Goal: Task Accomplishment & Management: Manage account settings

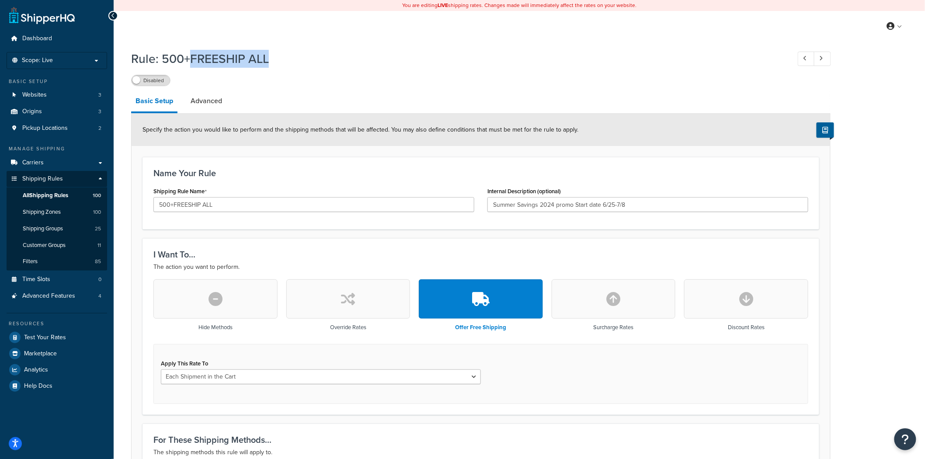
drag, startPoint x: 188, startPoint y: 60, endPoint x: 284, endPoint y: 59, distance: 96.1
click at [284, 59] on h1 "Rule: 500+FREESHIP ALL" at bounding box center [456, 58] width 650 height 17
click at [325, 81] on div "Disabled" at bounding box center [480, 80] width 699 height 12
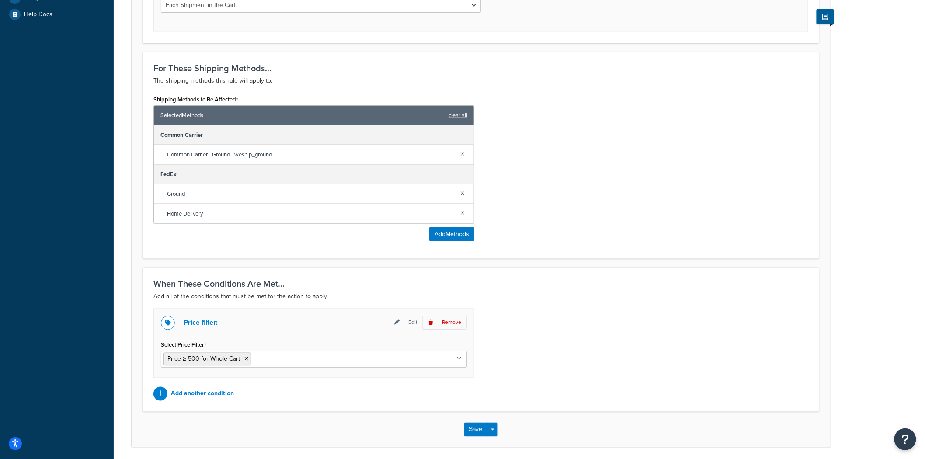
scroll to position [388, 0]
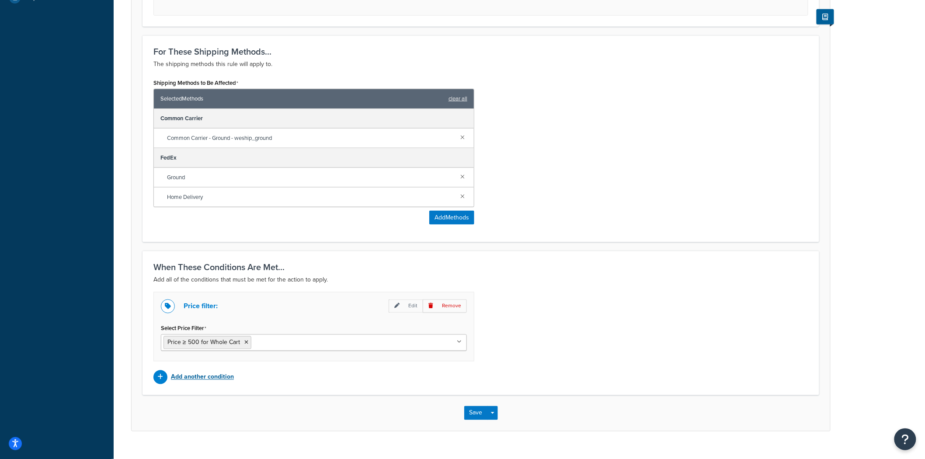
click at [195, 354] on p "Add another condition" at bounding box center [202, 377] width 63 height 12
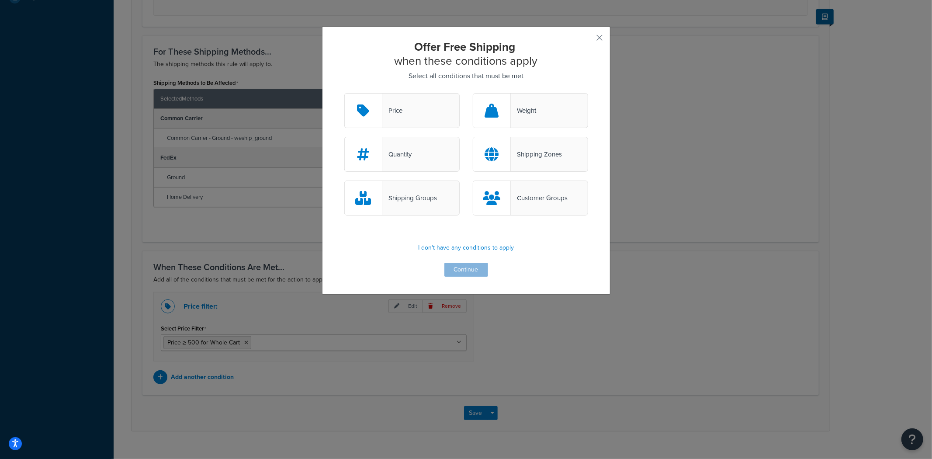
click at [522, 188] on div "Customer Groups" at bounding box center [530, 197] width 115 height 35
click at [0, 0] on input "Customer Groups" at bounding box center [0, 0] width 0 height 0
click at [588, 40] on button "button" at bounding box center [587, 41] width 2 height 2
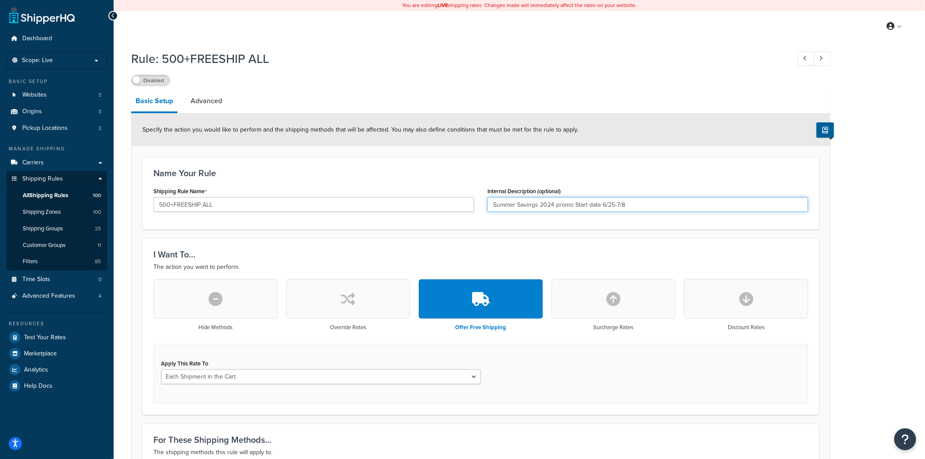
drag, startPoint x: 646, startPoint y: 203, endPoint x: 495, endPoint y: 192, distance: 151.1
click at [495, 192] on div "Internal Description (optional) Summer Savings 2024 promo Start date 6/25-7/8" at bounding box center [647, 198] width 321 height 27
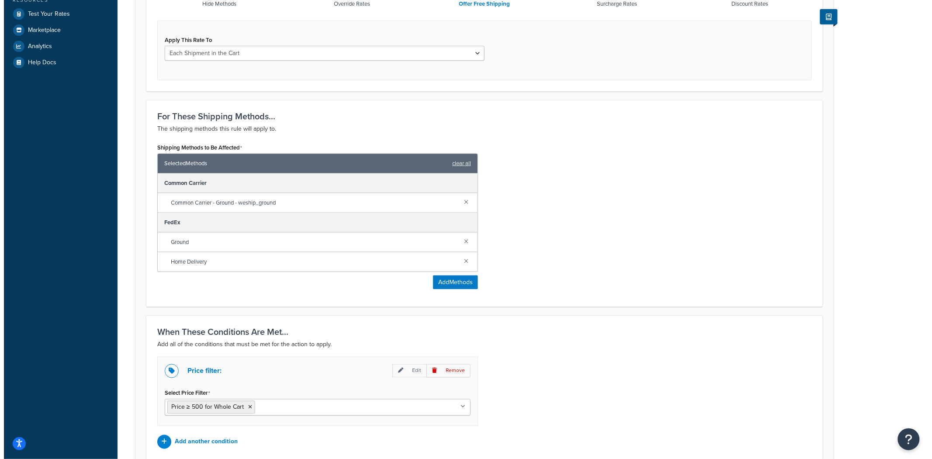
scroll to position [340, 0]
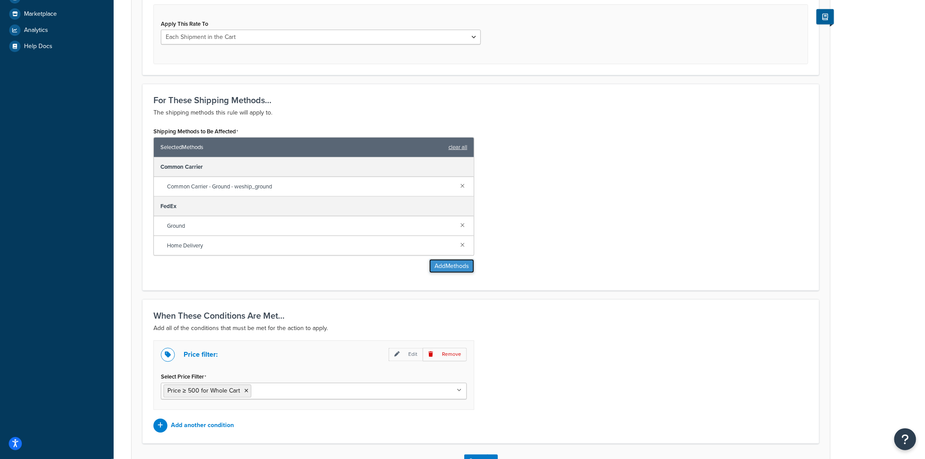
click at [457, 270] on button "Add Methods" at bounding box center [451, 266] width 45 height 14
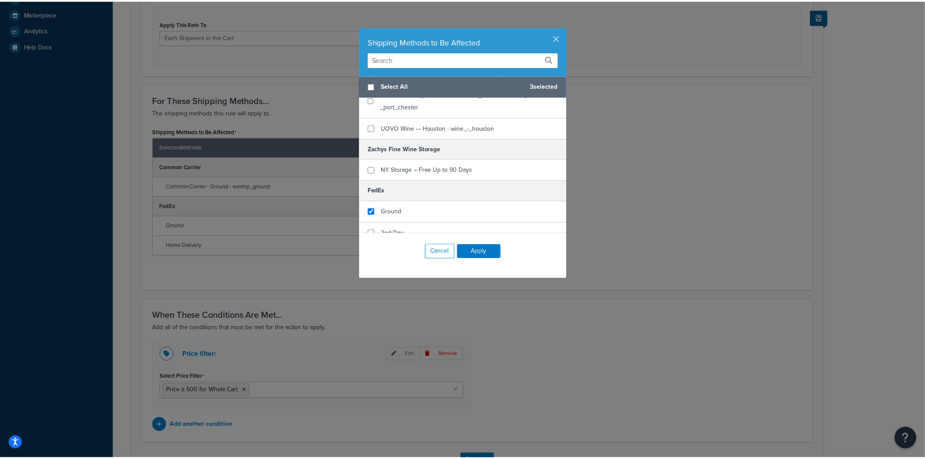
scroll to position [804, 0]
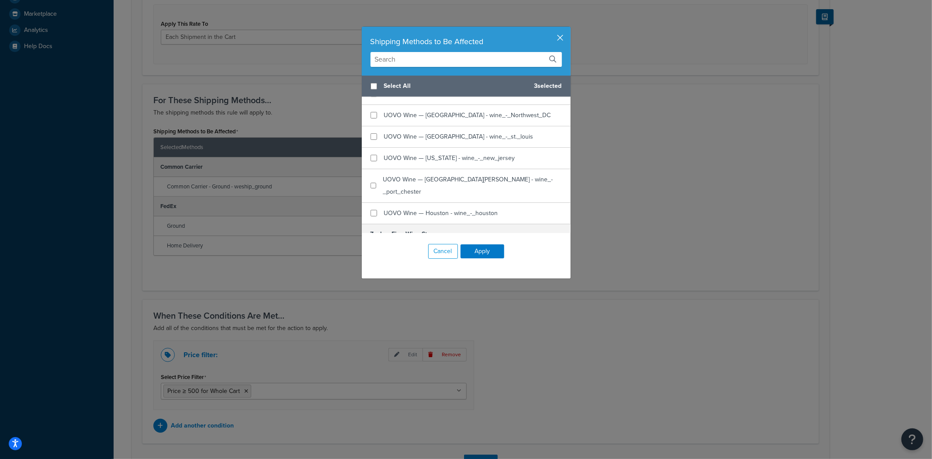
click at [568, 29] on button "button" at bounding box center [569, 28] width 2 height 2
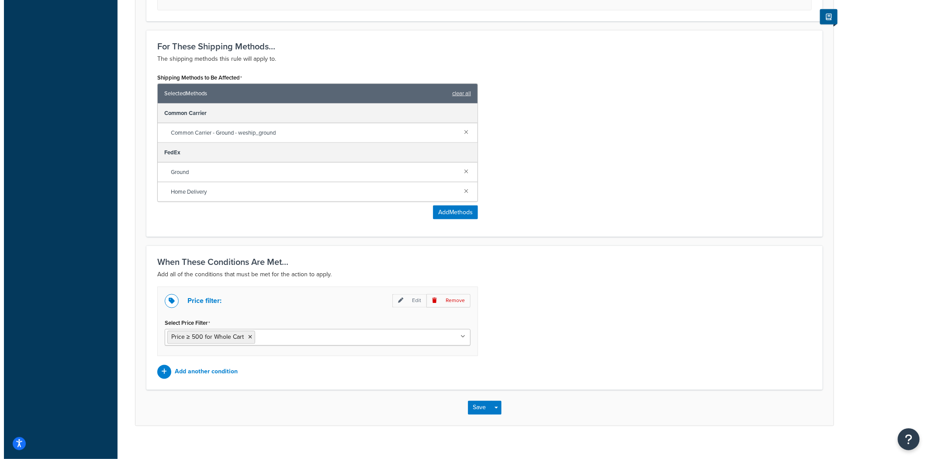
scroll to position [405, 0]
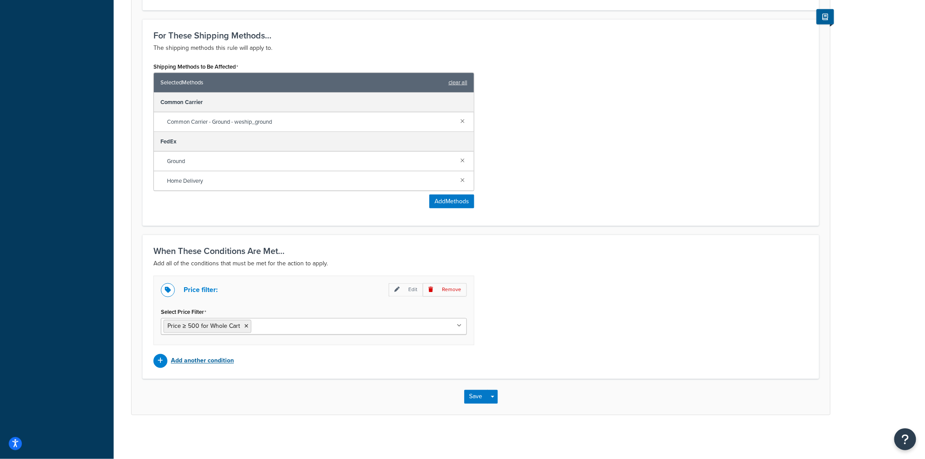
click at [185, 354] on p "Add another condition" at bounding box center [202, 361] width 63 height 12
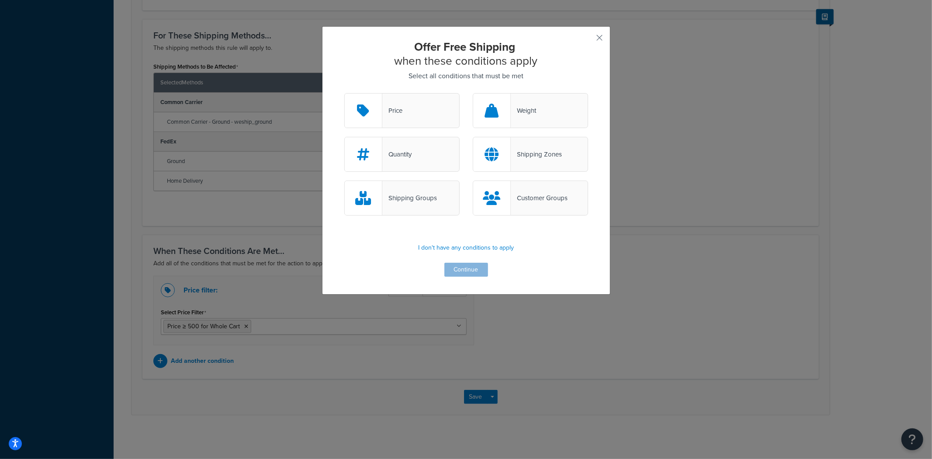
click at [557, 204] on div "Customer Groups" at bounding box center [530, 197] width 115 height 35
click at [0, 0] on input "Customer Groups" at bounding box center [0, 0] width 0 height 0
click at [493, 199] on icon at bounding box center [491, 198] width 17 height 14
click at [0, 0] on input "Customer Groups" at bounding box center [0, 0] width 0 height 0
click at [494, 200] on icon at bounding box center [491, 198] width 17 height 14
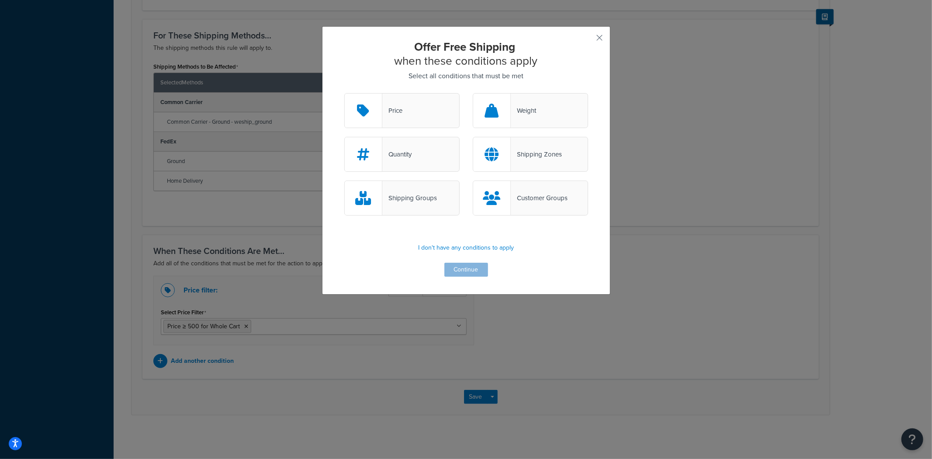
click at [0, 0] on input "Customer Groups" at bounding box center [0, 0] width 0 height 0
click at [468, 263] on button "Continue" at bounding box center [466, 270] width 44 height 14
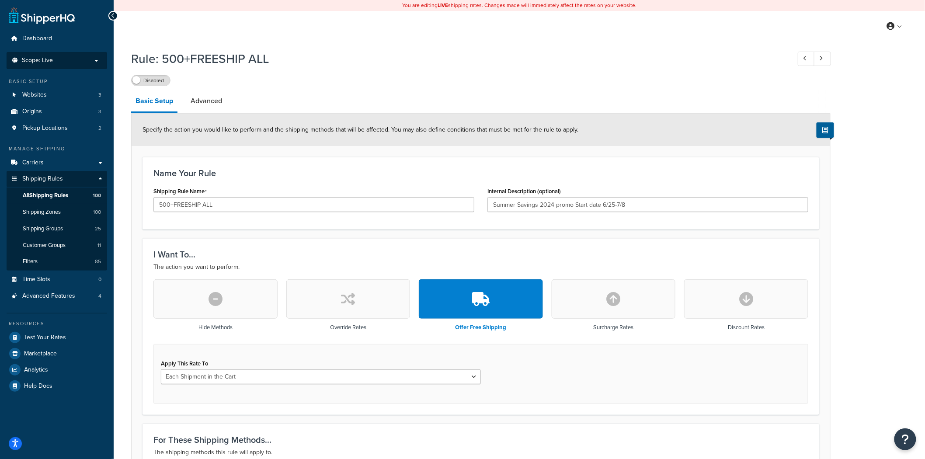
click at [69, 55] on li "Scope: Live" at bounding box center [57, 60] width 101 height 17
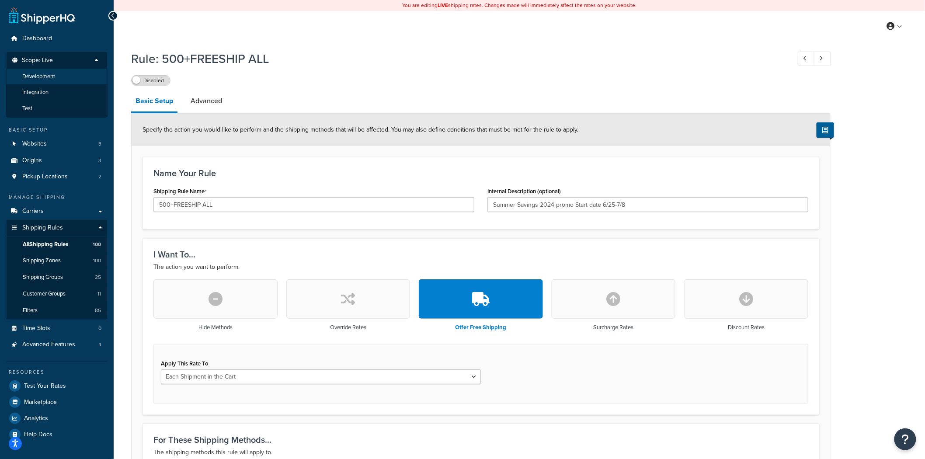
click at [50, 76] on span "Development" at bounding box center [38, 76] width 33 height 7
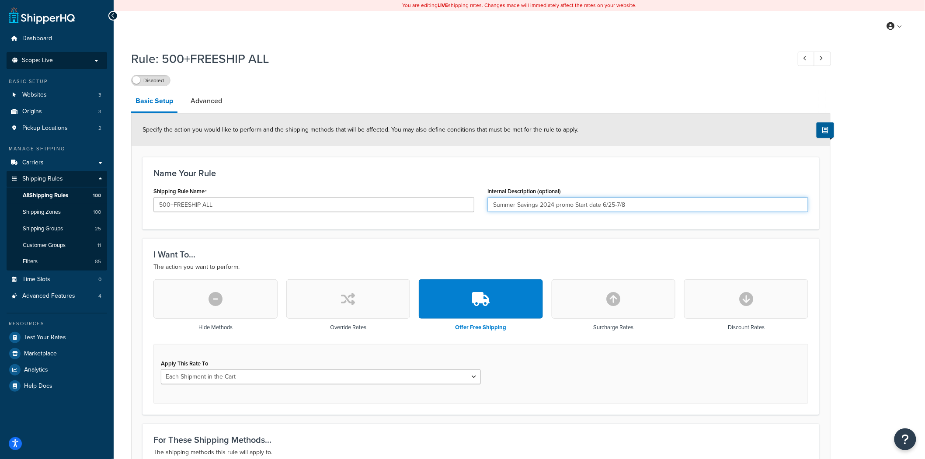
drag, startPoint x: 637, startPoint y: 203, endPoint x: 507, endPoint y: 199, distance: 129.4
click at [507, 199] on input "Summer Savings 2024 promo Start date 6/25-7/8" at bounding box center [647, 204] width 321 height 15
click at [571, 205] on input "Summer Savings 2024 promo Start date 6/25-7/8" at bounding box center [647, 204] width 321 height 15
drag, startPoint x: 554, startPoint y: 203, endPoint x: 482, endPoint y: 207, distance: 72.2
click at [482, 207] on div "Internal Description (optional) Summer Savings 2024 promo Start date 6/25-7/8" at bounding box center [648, 202] width 334 height 34
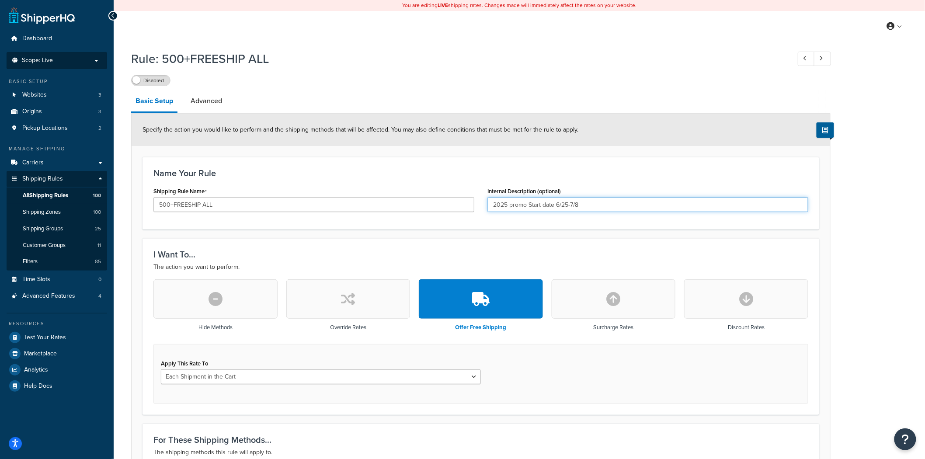
drag, startPoint x: 586, startPoint y: 204, endPoint x: 555, endPoint y: 208, distance: 31.3
click at [555, 208] on input "2025 promo Start date 6/25-7/8" at bounding box center [647, 204] width 321 height 15
type input "2025 promo Start date 9/25"
click at [198, 106] on link "Advanced" at bounding box center [206, 100] width 40 height 21
select select "shipping_price"
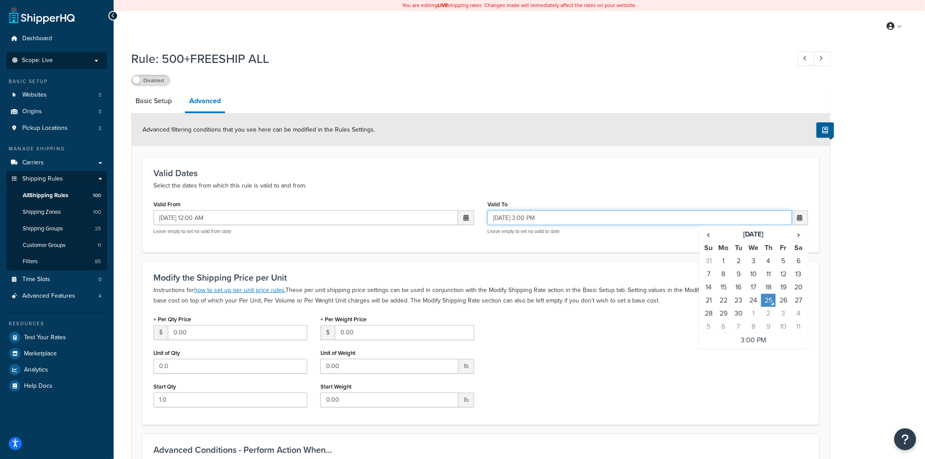
click at [531, 224] on input "09/25/2025 3:00 PM" at bounding box center [639, 217] width 305 height 15
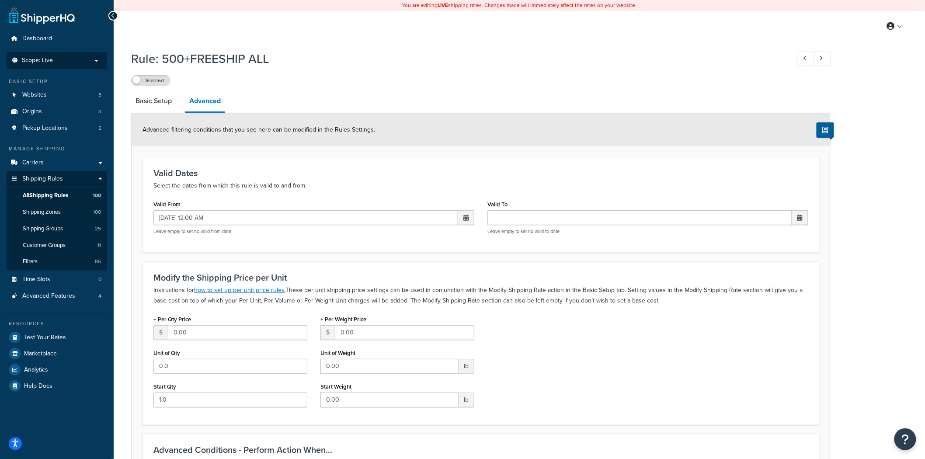
click at [577, 252] on div "Valid Dates Select the dates from which this rule is valid to and from. Valid F…" at bounding box center [480, 204] width 676 height 95
click at [798, 224] on span at bounding box center [800, 217] width 16 height 15
click at [736, 313] on td "30" at bounding box center [738, 313] width 15 height 13
type input "09/30/2025 12:00 AM"
click at [593, 240] on div "Valid To 09/30/2025 12:00 AM ‹ September 2025 › Su Mo Tu We Th Fr Sa 31 1 2 3 4…" at bounding box center [648, 219] width 334 height 43
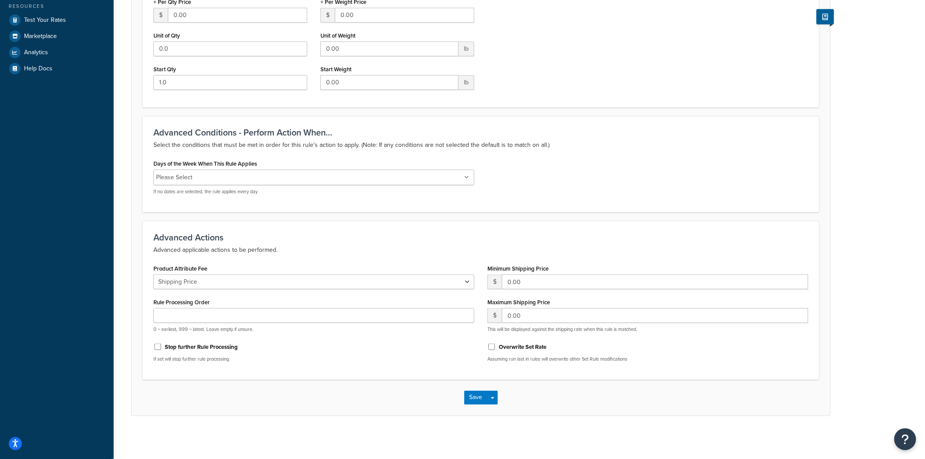
scroll to position [318, 0]
click at [475, 394] on button "Save" at bounding box center [476, 397] width 24 height 14
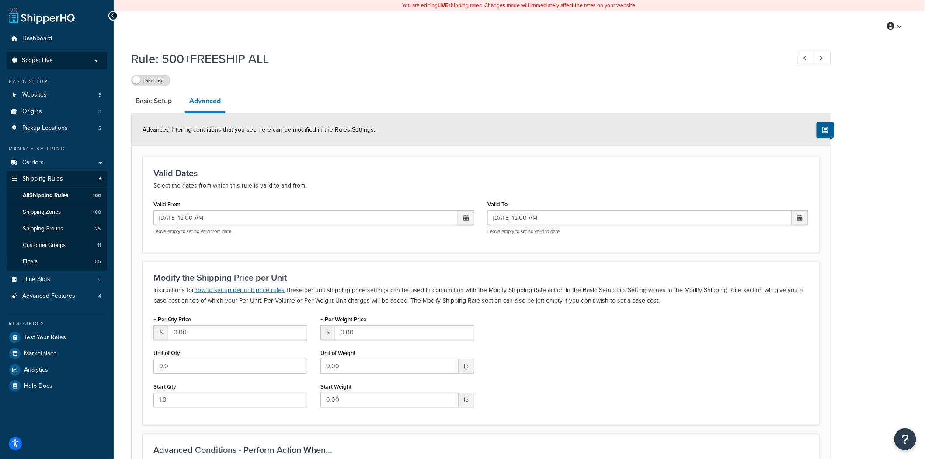
scroll to position [169, 0]
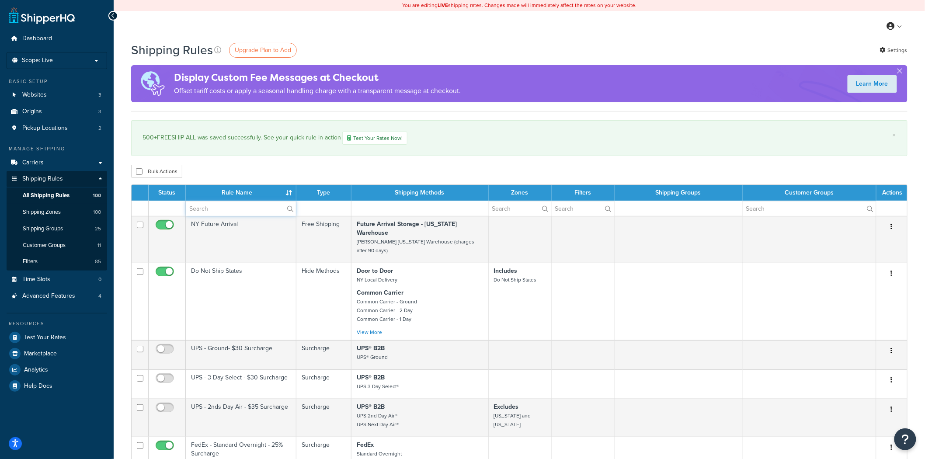
click at [205, 210] on input "text" at bounding box center [241, 208] width 110 height 15
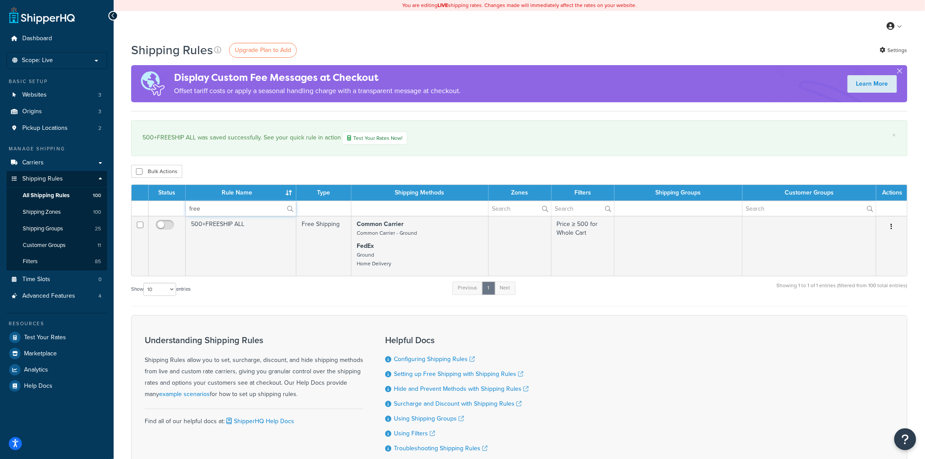
type input "free"
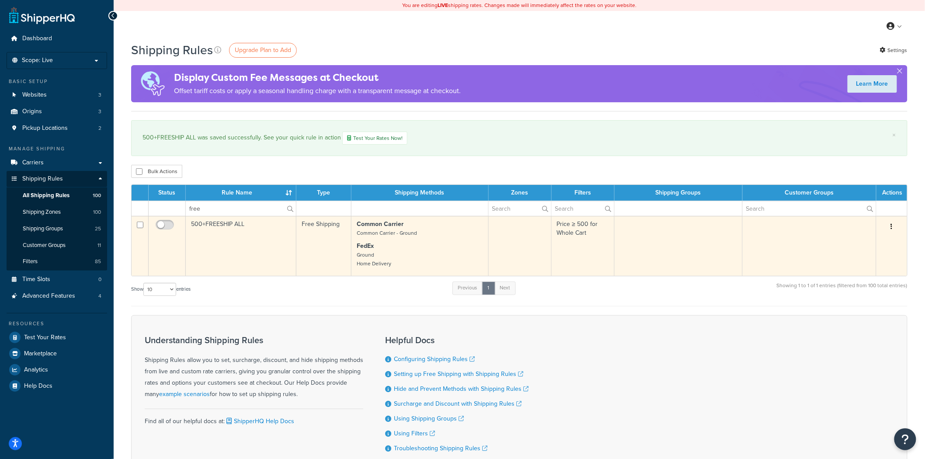
click at [209, 252] on td "500+FREESHIP ALL" at bounding box center [241, 246] width 111 height 60
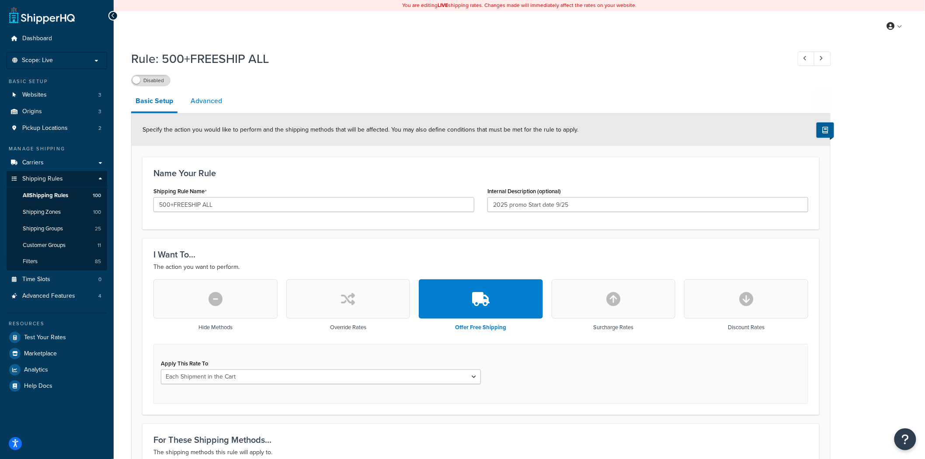
click at [201, 105] on link "Advanced" at bounding box center [206, 100] width 40 height 21
select select "shipping_price"
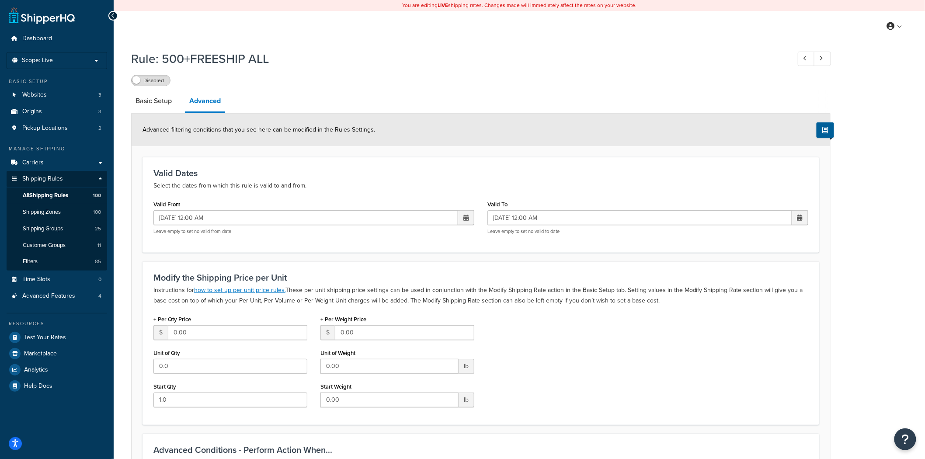
click at [147, 75] on div "Disabled" at bounding box center [150, 80] width 39 height 11
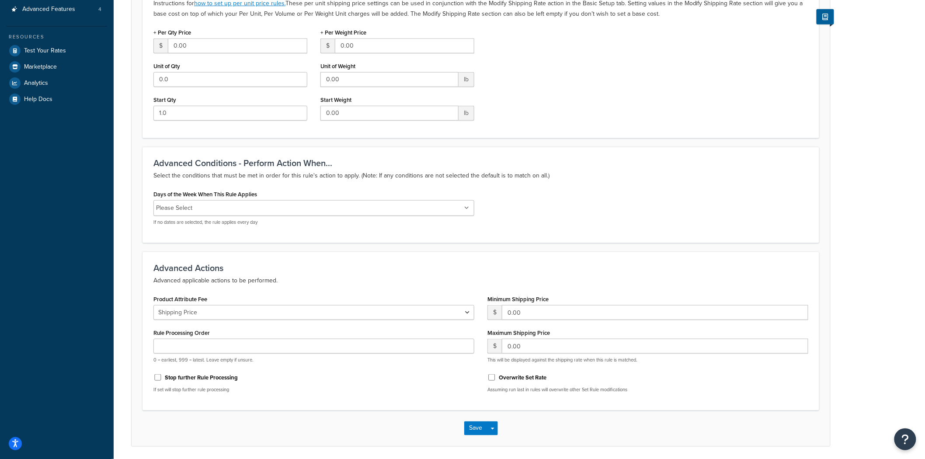
scroll to position [319, 0]
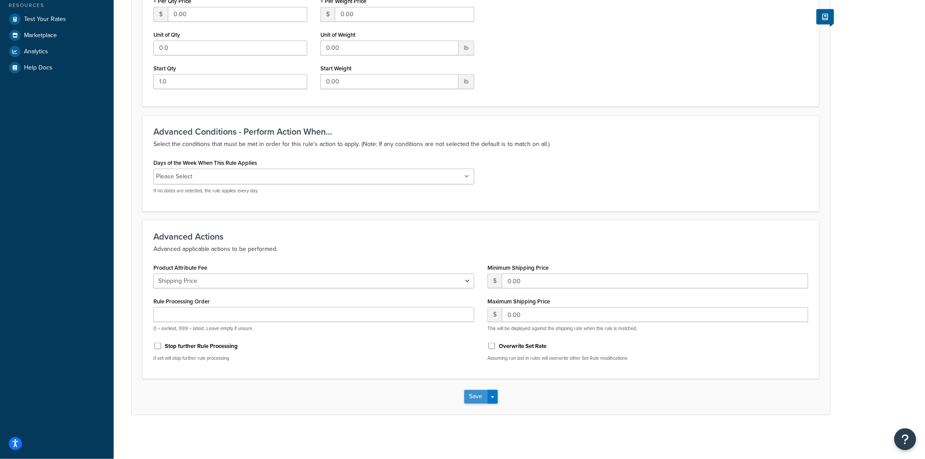
click at [470, 395] on button "Save" at bounding box center [476, 397] width 24 height 14
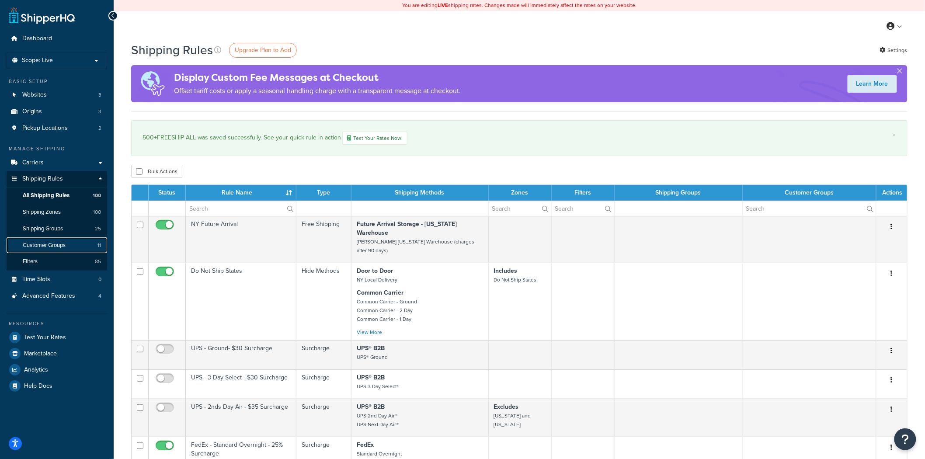
click at [77, 239] on link "Customer Groups 11" at bounding box center [57, 245] width 101 height 16
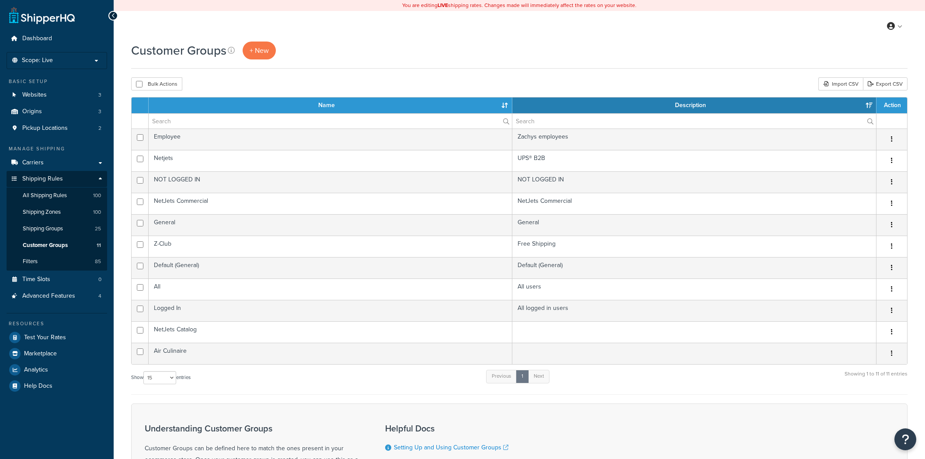
select select "15"
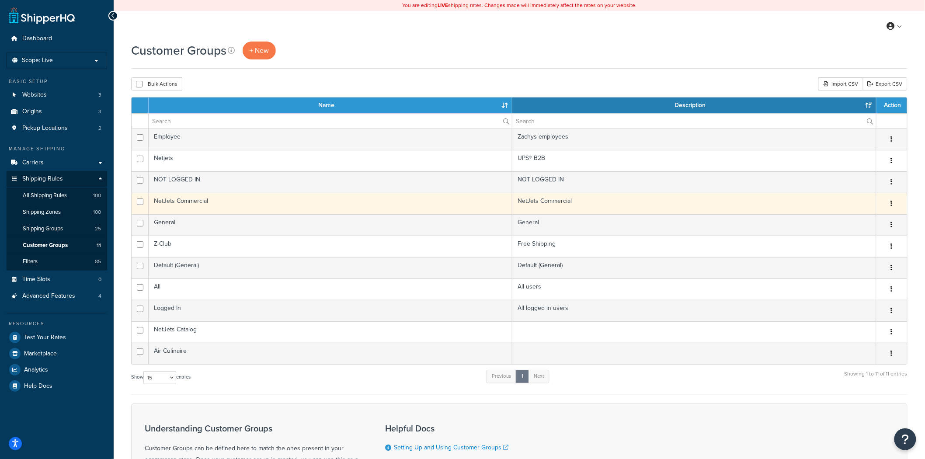
click at [586, 206] on td "NetJets Commercial" at bounding box center [694, 203] width 364 height 21
